Goal: Task Accomplishment & Management: Manage account settings

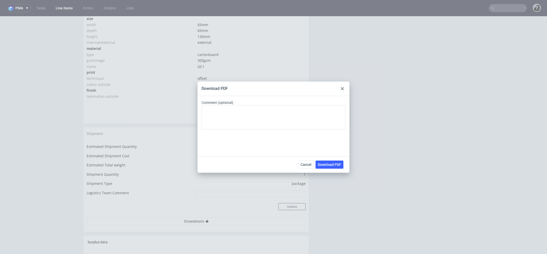
scroll to position [2, 0]
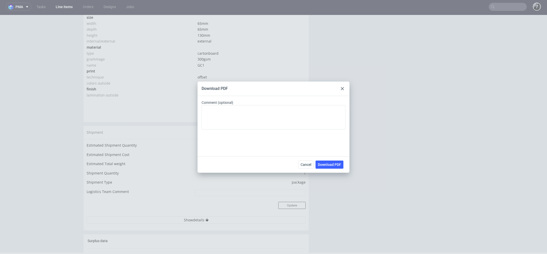
click at [342, 88] on use at bounding box center [342, 88] width 3 height 3
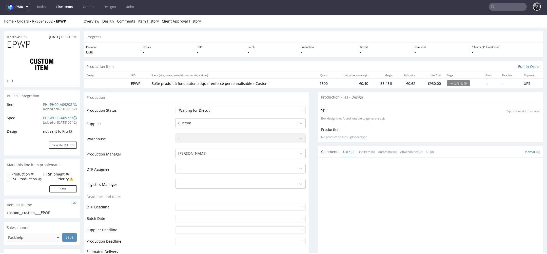
scroll to position [0, 0]
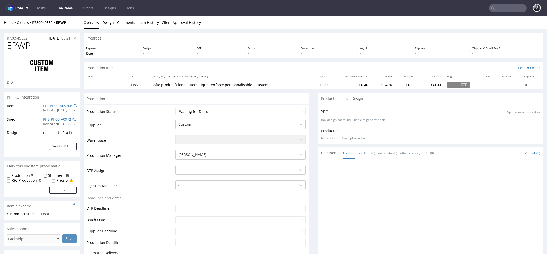
click at [65, 9] on link "Line Items" at bounding box center [64, 8] width 23 height 8
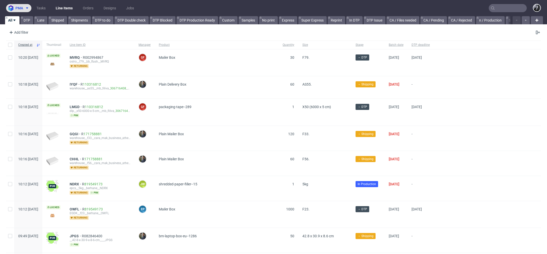
click at [28, 5] on button "pma" at bounding box center [18, 8] width 25 height 8
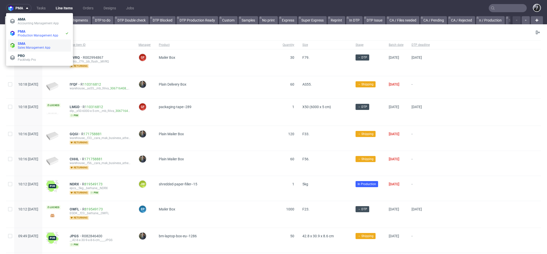
click at [27, 40] on li "SMA Sales Management App" at bounding box center [39, 46] width 63 height 12
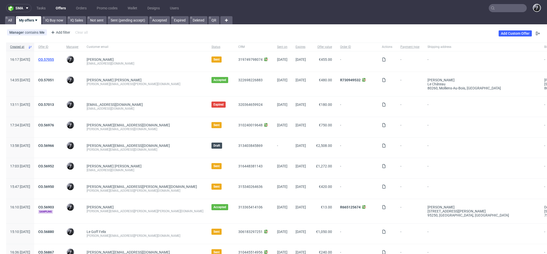
click at [54, 59] on link "CO.57055" at bounding box center [46, 59] width 16 height 4
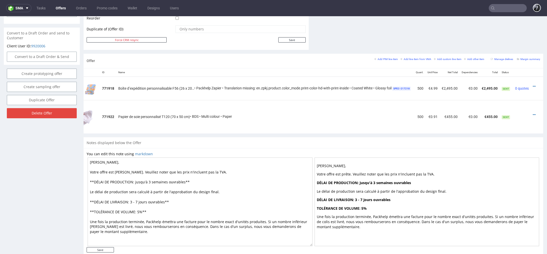
scroll to position [0, 24]
click at [533, 86] on icon at bounding box center [534, 87] width 3 height 4
click at [510, 30] on span "Edit item specification" at bounding box center [511, 29] width 41 height 5
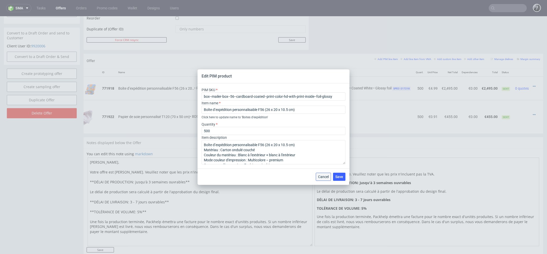
click at [321, 178] on span "Cancel" at bounding box center [323, 177] width 11 height 4
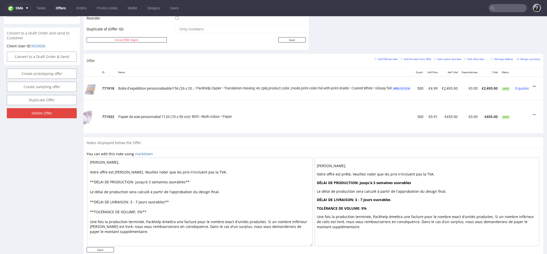
click at [533, 87] on icon at bounding box center [534, 87] width 3 height 4
click at [506, 41] on span "Edit item price" at bounding box center [511, 38] width 41 height 5
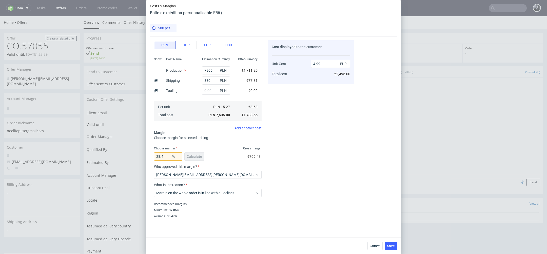
scroll to position [86, 0]
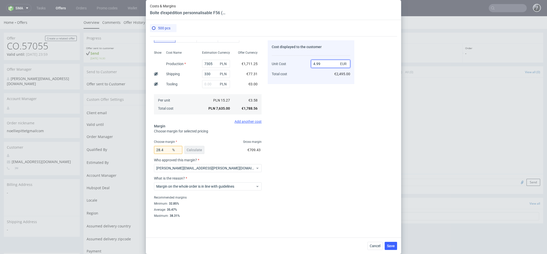
click at [325, 62] on input "4.99" at bounding box center [330, 64] width 39 height 8
type input "4"
click at [308, 106] on div "Cost displayed to the customer Unit Cost Total cost 5 EUR €2,495.00" at bounding box center [311, 128] width 87 height 177
click at [325, 66] on input "5" at bounding box center [330, 64] width 39 height 8
type input "5.01"
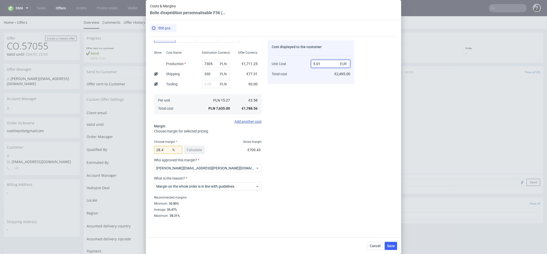
type input "28.542914171656687"
type input "5"
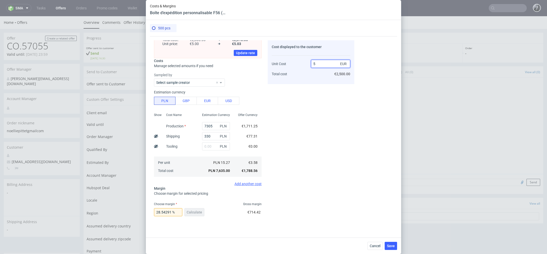
scroll to position [0, 0]
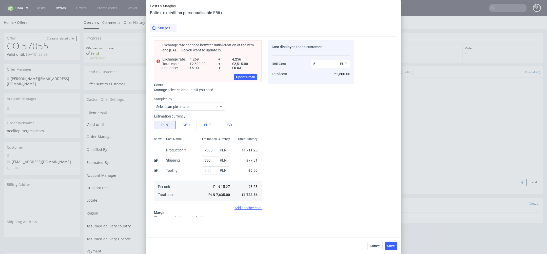
click at [329, 97] on div "Cost displayed to the customer Unit Cost Total cost 5 EUR €2,500.00" at bounding box center [311, 128] width 87 height 177
click at [328, 64] on input "5" at bounding box center [330, 64] width 39 height 8
click at [298, 96] on div "Cost displayed to the customer Unit Cost Total cost 5 EUR €2,500.00" at bounding box center [311, 128] width 87 height 177
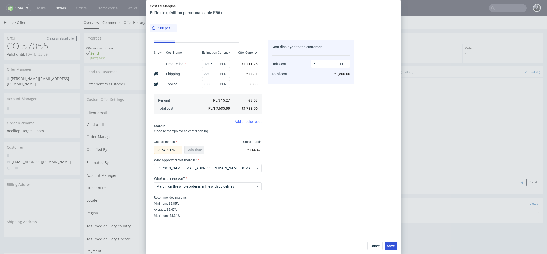
click at [393, 247] on span "Save" at bounding box center [391, 246] width 8 height 4
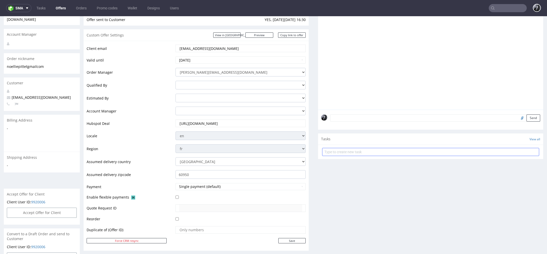
scroll to position [0, 0]
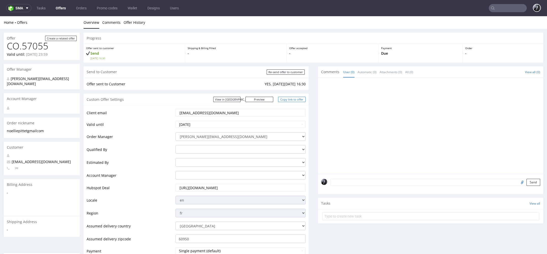
click at [290, 100] on link "Copy link to offer" at bounding box center [292, 99] width 28 height 5
click at [263, 99] on link "Preview" at bounding box center [259, 99] width 28 height 5
click at [281, 98] on link "Copy link to offer" at bounding box center [292, 99] width 28 height 5
click at [289, 101] on link "Copy link to offer" at bounding box center [292, 99] width 28 height 5
click at [61, 9] on link "Offers" at bounding box center [61, 8] width 16 height 8
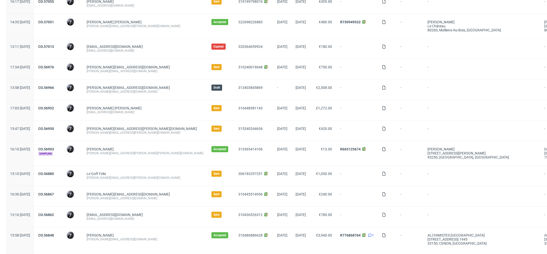
scroll to position [59, 0]
click at [54, 171] on link "CO.56880" at bounding box center [46, 173] width 16 height 4
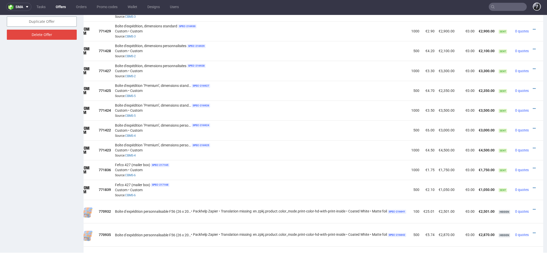
scroll to position [339, 0]
click at [533, 147] on icon at bounding box center [534, 149] width 3 height 4
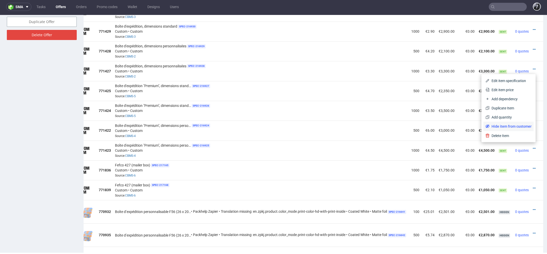
click at [519, 130] on li "Hide item from customer" at bounding box center [508, 126] width 50 height 9
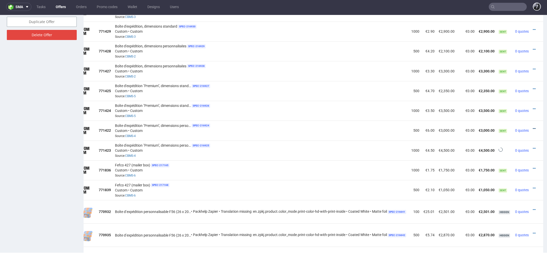
click at [533, 127] on icon at bounding box center [534, 129] width 3 height 4
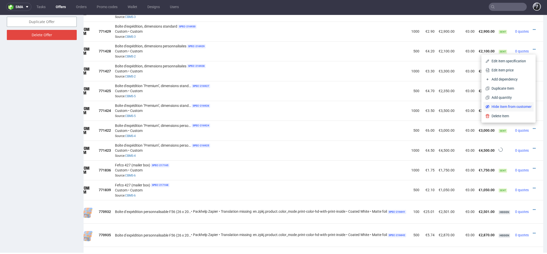
click at [516, 110] on li "Hide item from customer" at bounding box center [508, 106] width 50 height 9
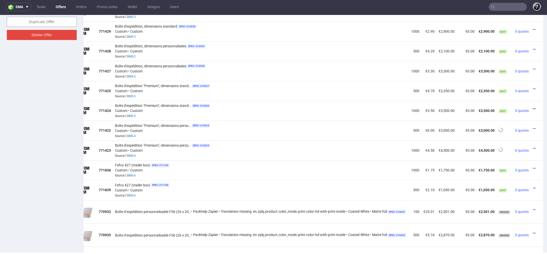
click at [533, 107] on icon at bounding box center [534, 109] width 3 height 4
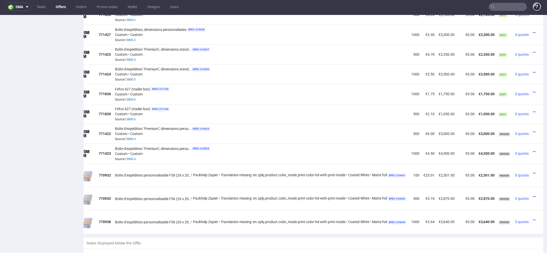
scroll to position [338, 0]
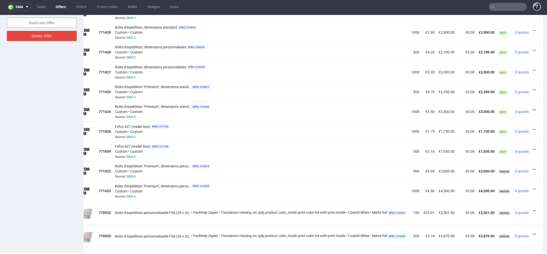
click at [533, 108] on icon at bounding box center [534, 110] width 3 height 4
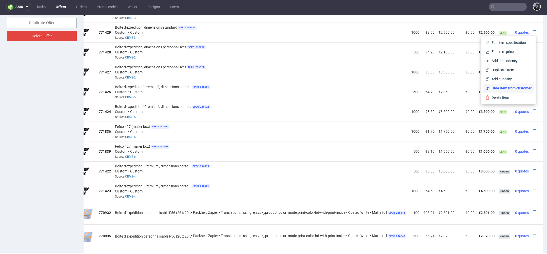
click at [522, 91] on li "Hide item from customer" at bounding box center [508, 88] width 50 height 9
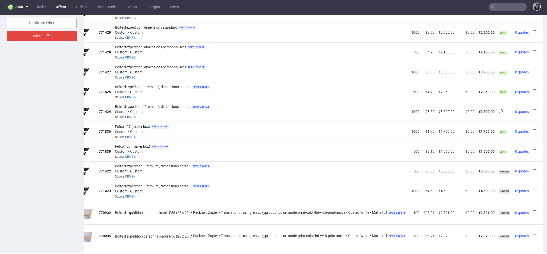
click at [533, 88] on icon at bounding box center [534, 90] width 3 height 4
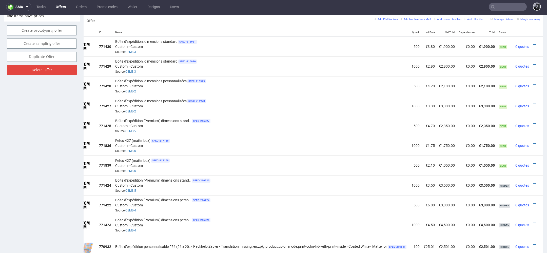
scroll to position [0, 26]
click at [533, 122] on icon at bounding box center [534, 124] width 3 height 4
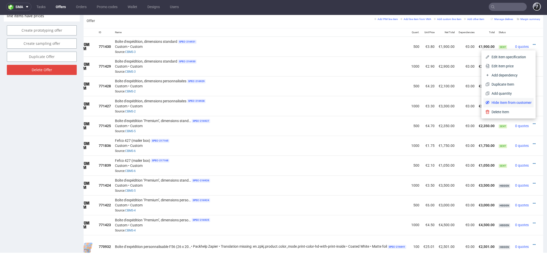
click at [524, 104] on span "Hide item from customer" at bounding box center [511, 102] width 42 height 5
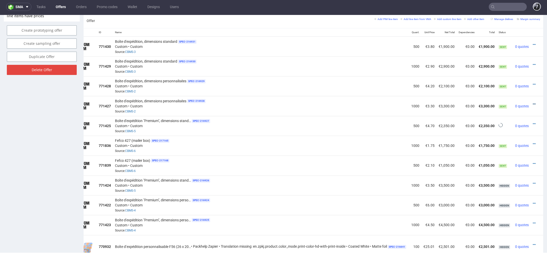
click at [533, 102] on icon at bounding box center [534, 104] width 3 height 4
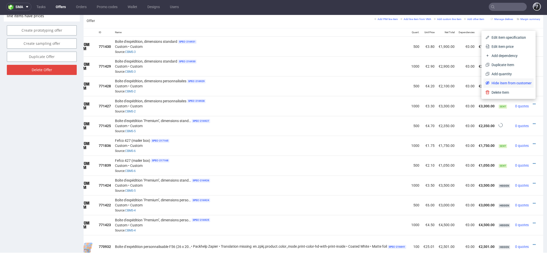
click at [521, 85] on span "Hide item from customer" at bounding box center [511, 83] width 42 height 5
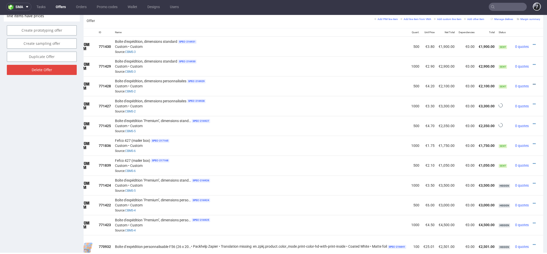
click at [533, 83] on icon at bounding box center [534, 85] width 3 height 4
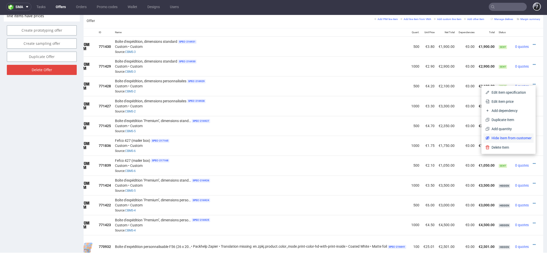
click at [515, 135] on li "Hide item from customer" at bounding box center [508, 137] width 50 height 9
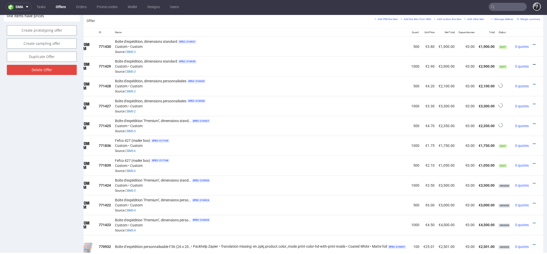
click at [533, 63] on icon at bounding box center [534, 65] width 3 height 4
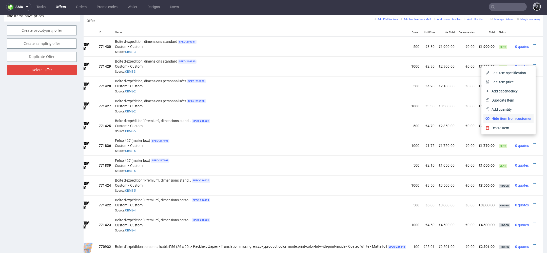
click at [516, 117] on span "Hide item from customer" at bounding box center [511, 118] width 42 height 5
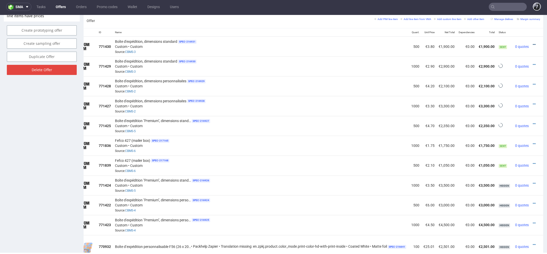
click at [533, 43] on icon at bounding box center [534, 45] width 3 height 4
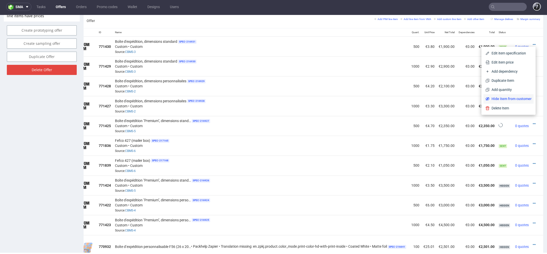
click at [516, 98] on span "Hide item from customer" at bounding box center [511, 98] width 42 height 5
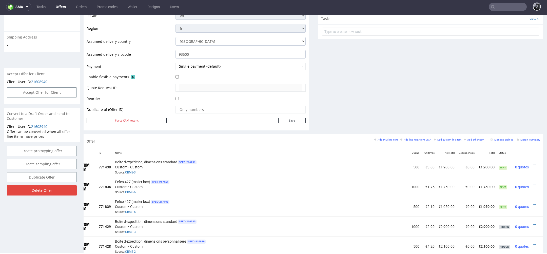
click at [533, 164] on icon at bounding box center [534, 165] width 3 height 4
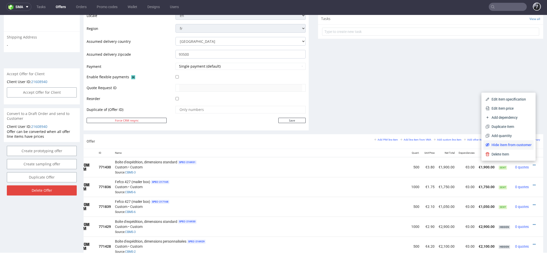
click at [518, 147] on span "Hide item from customer" at bounding box center [511, 144] width 42 height 5
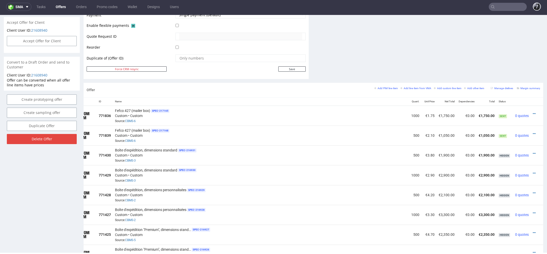
scroll to position [254, 0]
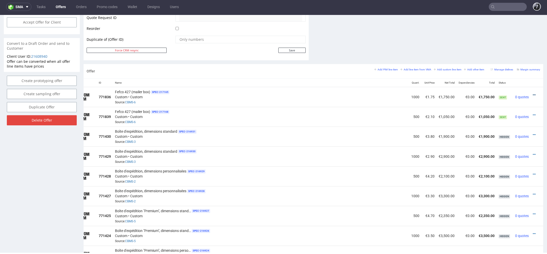
click at [533, 93] on icon at bounding box center [534, 95] width 3 height 4
click at [505, 41] on li "Edit item price" at bounding box center [509, 38] width 49 height 9
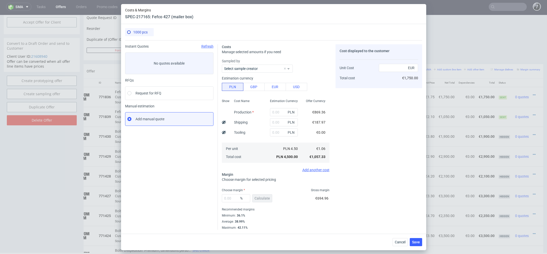
type input "3700"
type input "800"
type input "39.66"
type input "1.75"
click at [398, 241] on span "Cancel" at bounding box center [400, 242] width 11 height 4
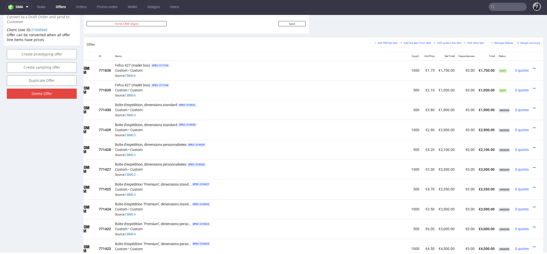
scroll to position [284, 0]
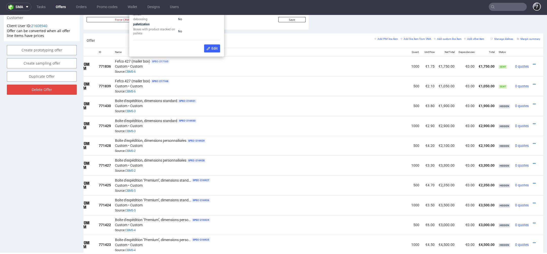
click at [153, 60] on span "SPEC- 217165" at bounding box center [160, 62] width 18 height 4
click at [211, 49] on span "Edit" at bounding box center [211, 48] width 11 height 4
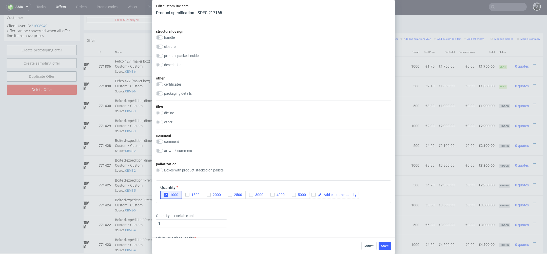
scroll to position [766, 0]
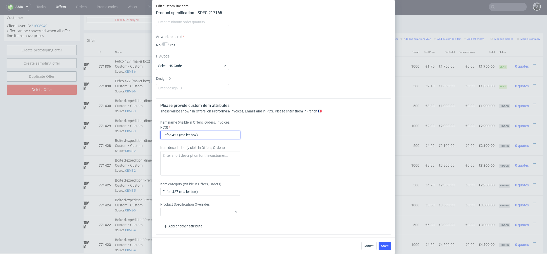
drag, startPoint x: 214, startPoint y: 136, endPoint x: 126, endPoint y: 128, distance: 87.8
click at [126, 128] on div "Edit custom line item Product specification - SPEC 217165 Supplier Marex Techni…" at bounding box center [273, 127] width 547 height 254
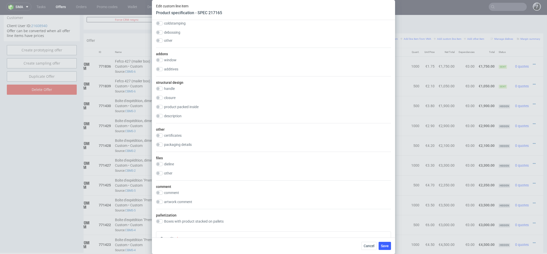
scroll to position [478, 0]
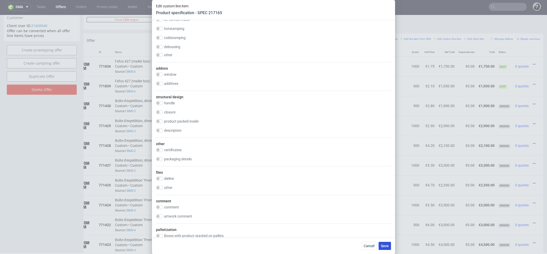
type input "Boîte d'expédition F56"
click at [388, 246] on span "Save" at bounding box center [385, 246] width 8 height 4
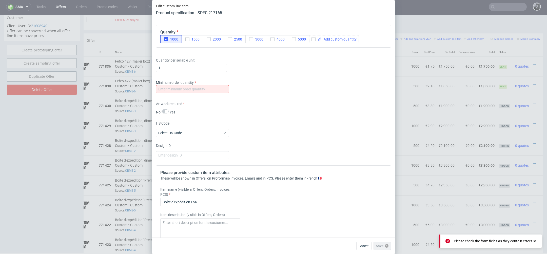
scroll to position [673, 0]
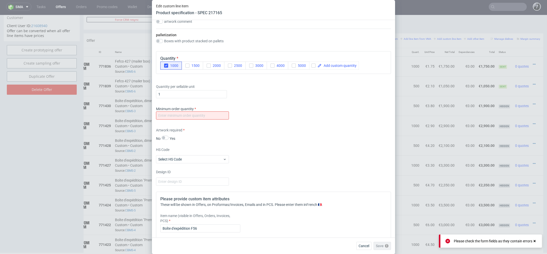
click at [197, 120] on div "Minimum order quantity" at bounding box center [273, 113] width 235 height 15
click at [205, 116] on input "number" at bounding box center [192, 115] width 73 height 8
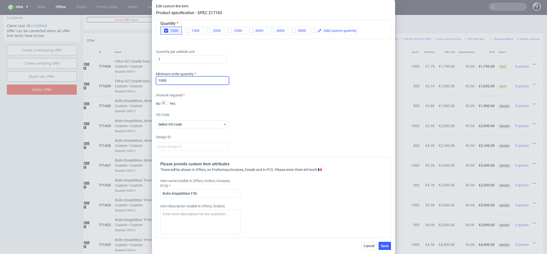
scroll to position [766, 0]
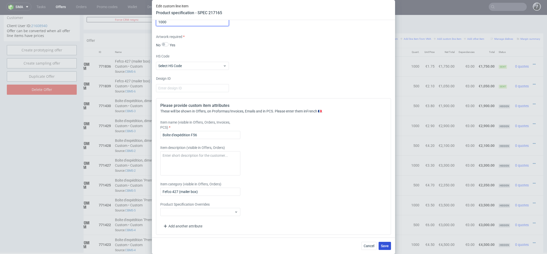
type input "1000"
click at [384, 244] on span "Save" at bounding box center [385, 246] width 8 height 4
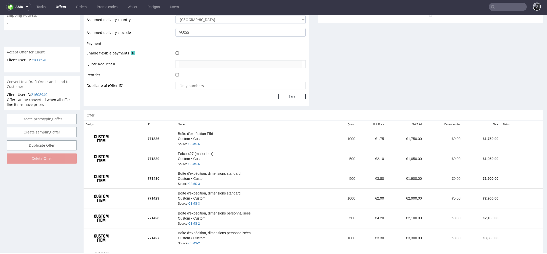
scroll to position [212, 0]
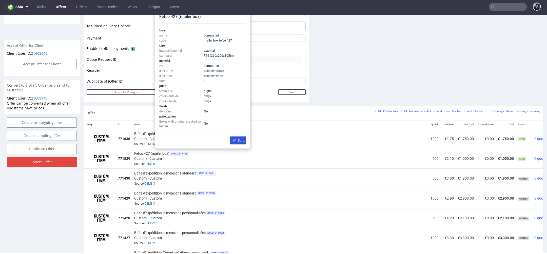
click at [236, 138] on button "Edit" at bounding box center [238, 141] width 16 height 8
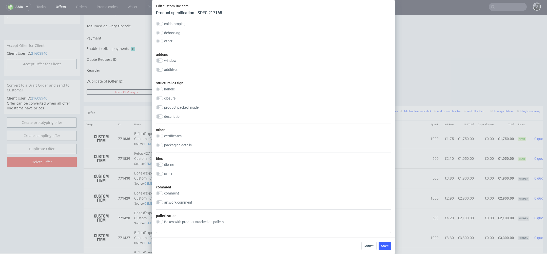
scroll to position [766, 0]
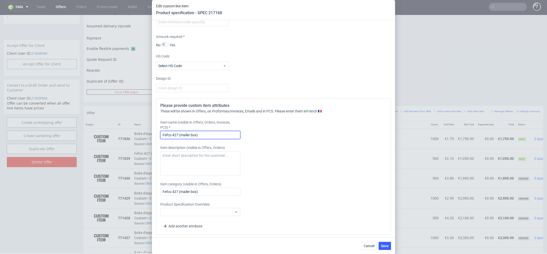
drag, startPoint x: 209, startPoint y: 134, endPoint x: 120, endPoint y: 128, distance: 89.1
click at [120, 128] on div "Edit custom line item Product specification - SPEC 217168 Supplier Marex Techni…" at bounding box center [273, 127] width 547 height 254
type input "Boîte d'expédition F56"
click at [213, 166] on textarea at bounding box center [200, 163] width 80 height 24
type textarea "I"
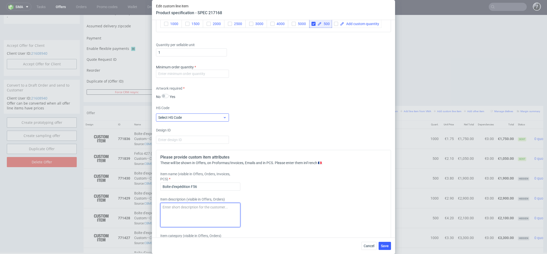
scroll to position [714, 0]
click at [199, 77] on input "number" at bounding box center [192, 74] width 73 height 8
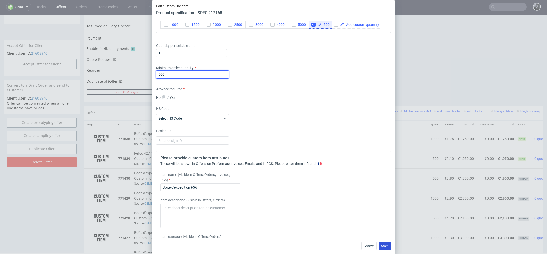
type input "500"
click at [387, 246] on span "Save" at bounding box center [385, 246] width 8 height 4
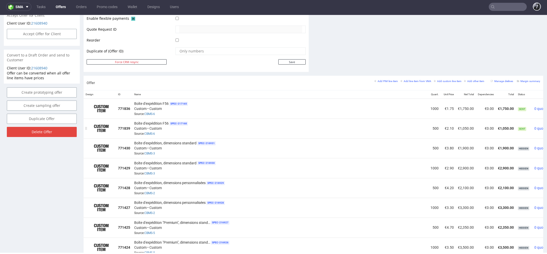
scroll to position [0, 26]
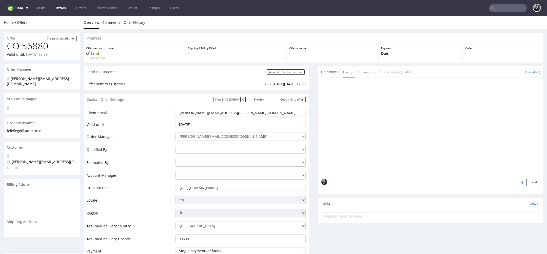
scroll to position [2, 0]
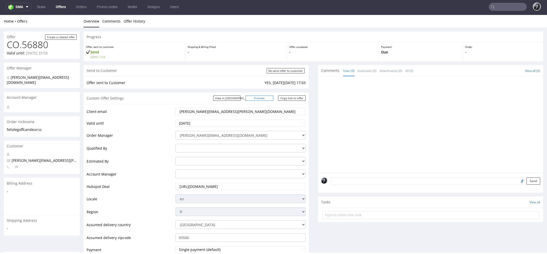
click at [264, 99] on link "Preview" at bounding box center [259, 97] width 28 height 5
click at [63, 9] on link "Offers" at bounding box center [61, 7] width 16 height 8
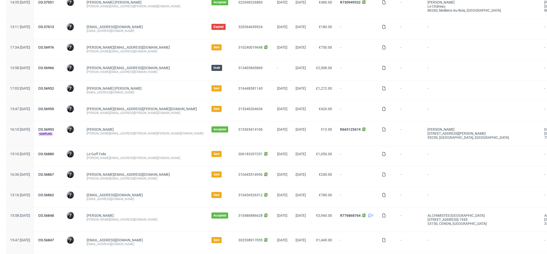
scroll to position [78, 0]
click at [54, 68] on link "CO.56966" at bounding box center [46, 68] width 16 height 4
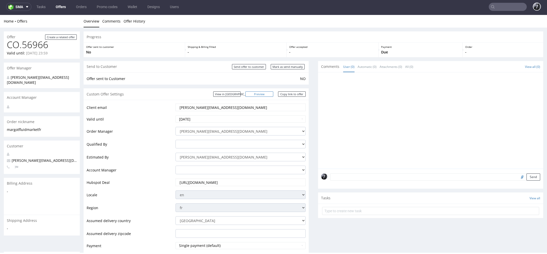
click at [264, 92] on link "Preview" at bounding box center [259, 93] width 28 height 5
